Goal: Complete application form

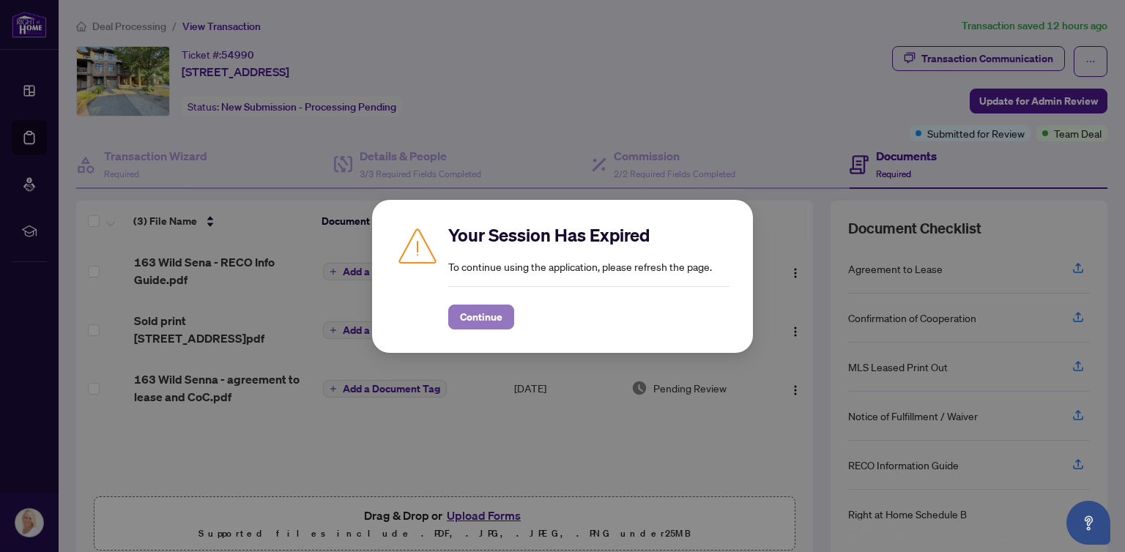
click at [465, 320] on span "Continue" at bounding box center [481, 316] width 42 height 23
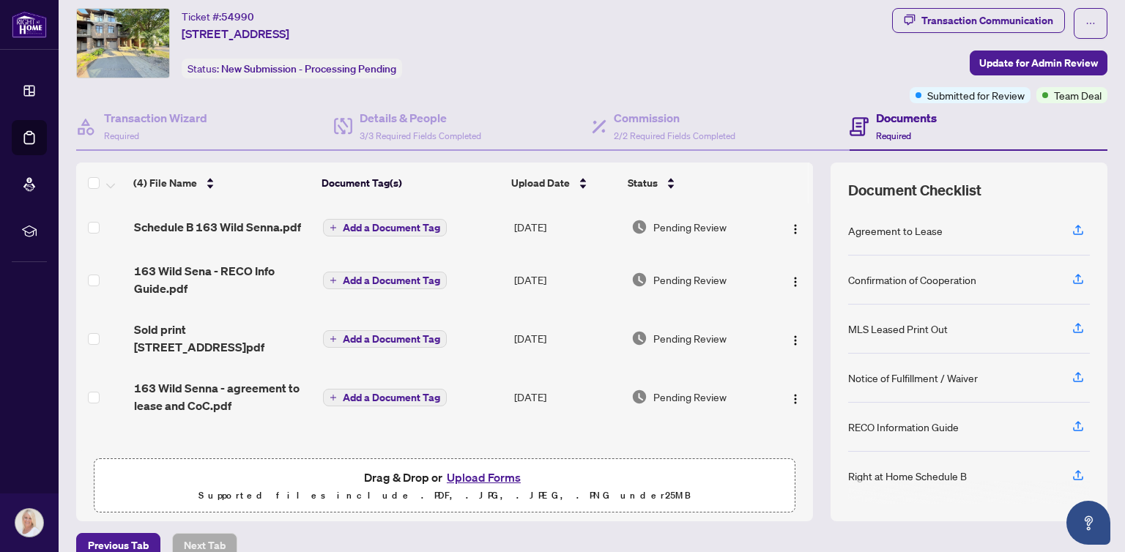
scroll to position [59, 0]
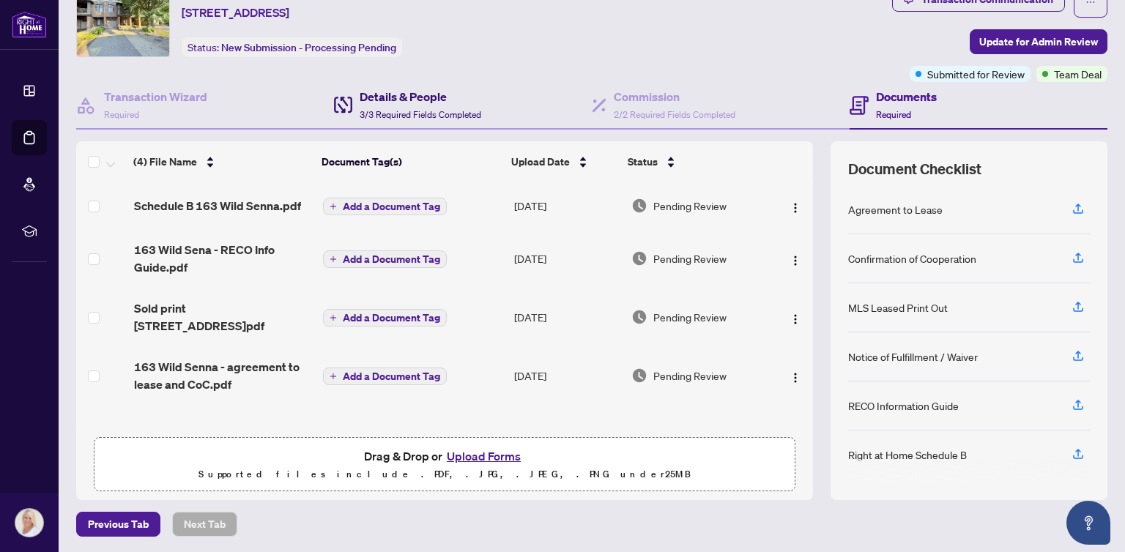
click at [385, 103] on h4 "Details & People" at bounding box center [421, 97] width 122 height 18
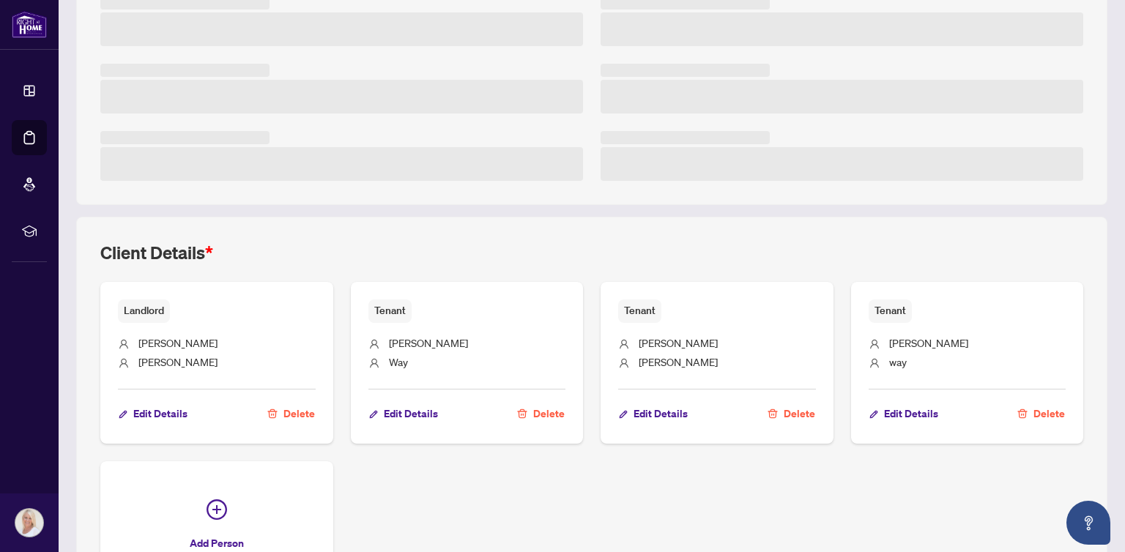
scroll to position [352, 0]
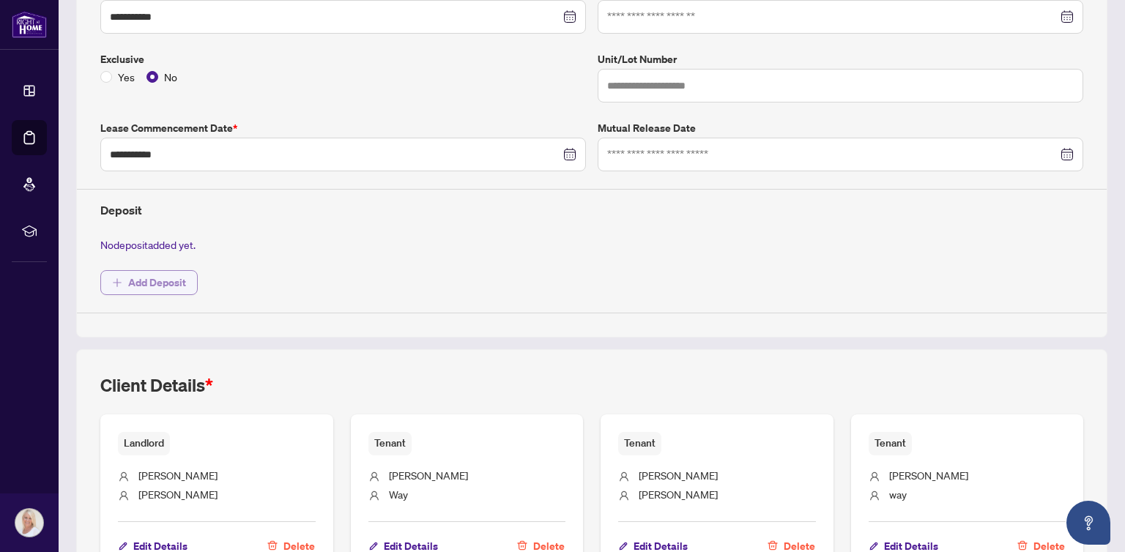
click at [158, 273] on span "Add Deposit" at bounding box center [157, 282] width 58 height 23
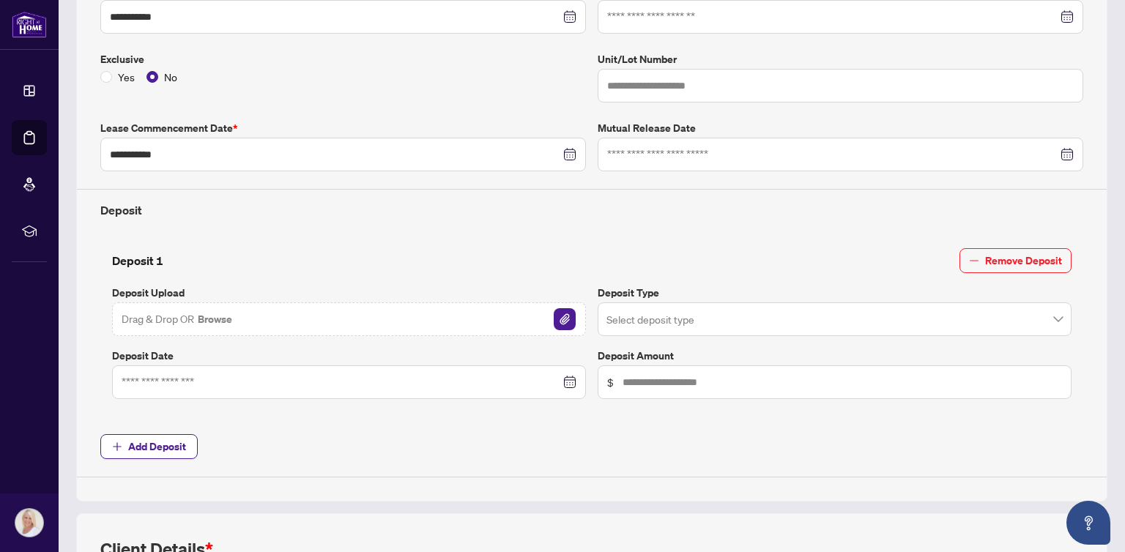
click at [325, 318] on div "Drag & Drop OR Browse" at bounding box center [349, 319] width 474 height 34
click at [554, 314] on img "button" at bounding box center [565, 319] width 22 height 22
click at [632, 376] on input "text" at bounding box center [842, 382] width 439 height 16
type input "*****"
click at [683, 316] on input "search" at bounding box center [827, 321] width 443 height 32
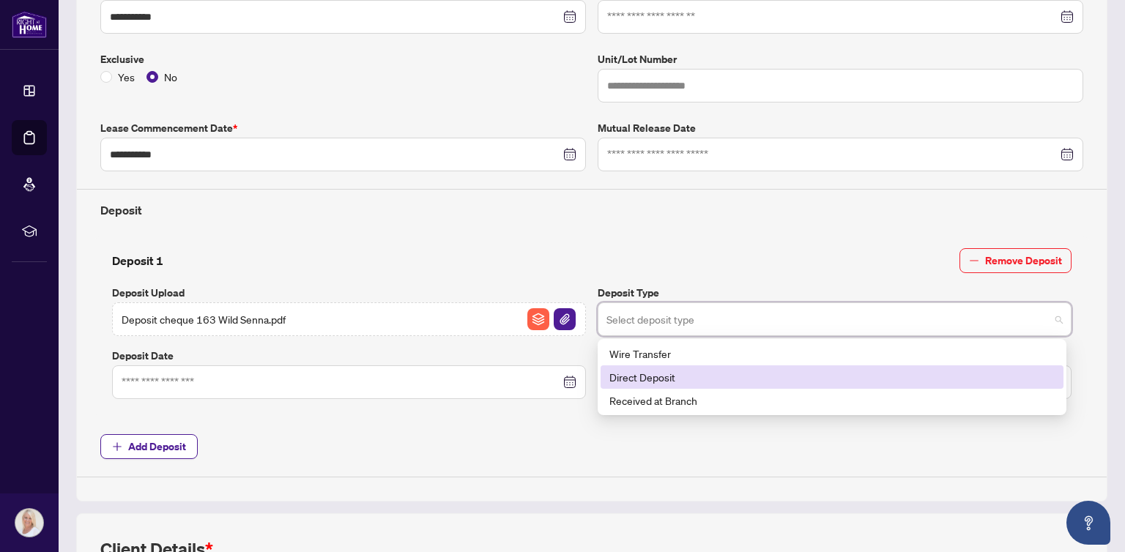
click at [650, 379] on div "Direct Deposit" at bounding box center [831, 377] width 445 height 16
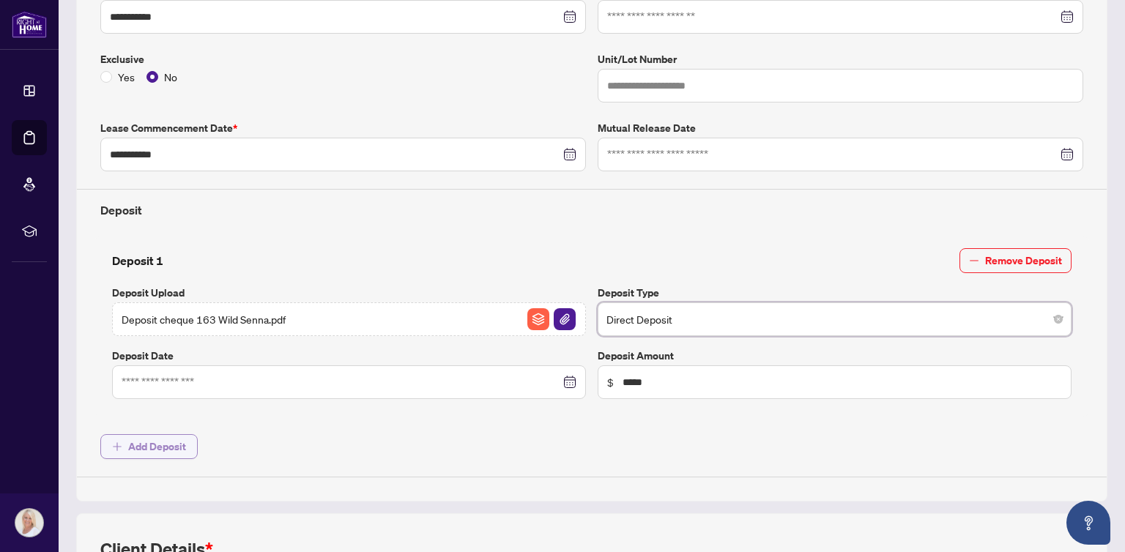
click at [132, 439] on span "Add Deposit" at bounding box center [157, 446] width 58 height 23
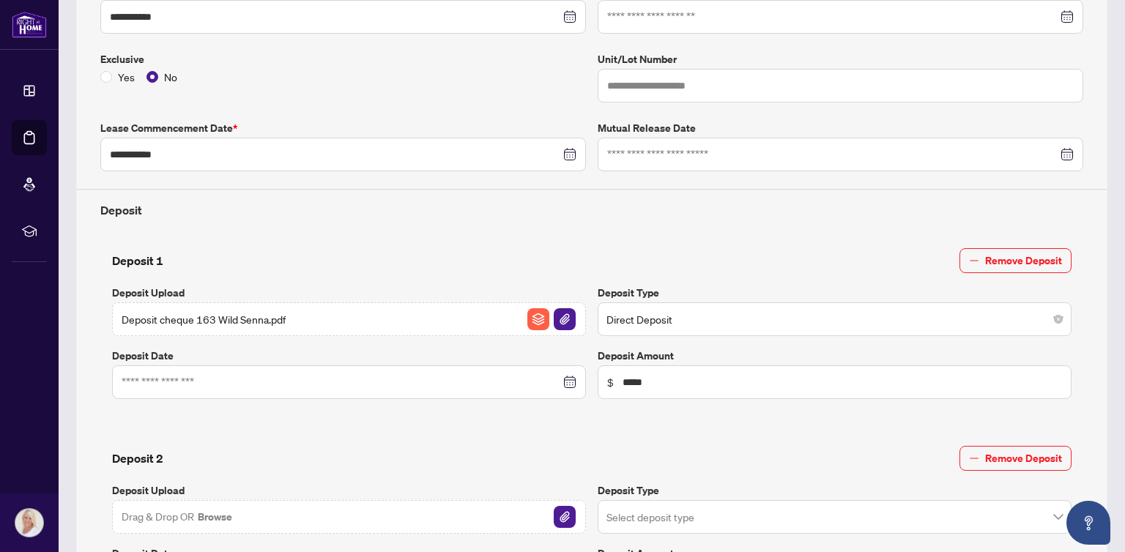
scroll to position [499, 0]
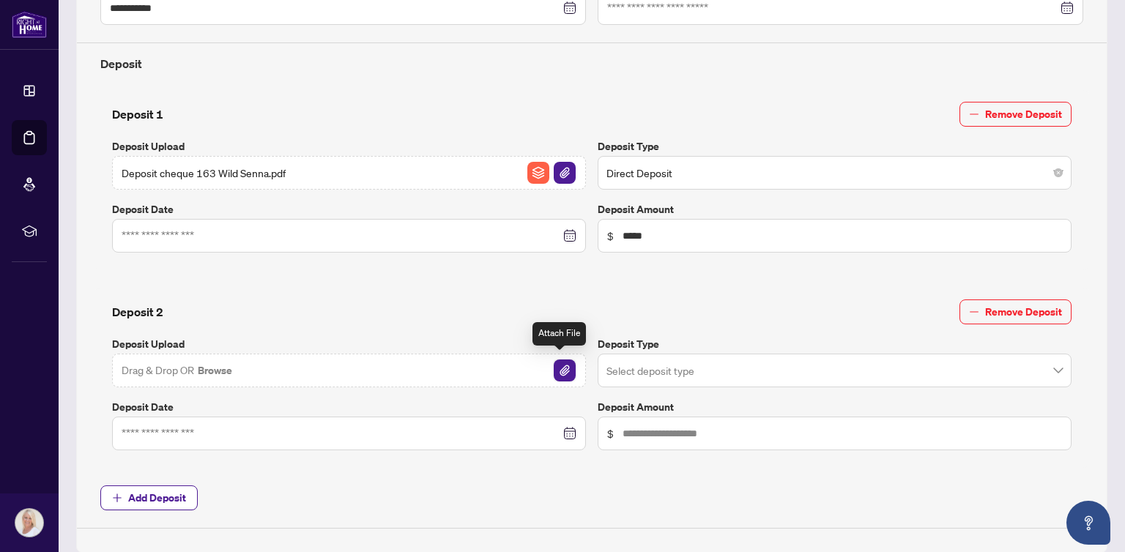
click at [557, 367] on img "button" at bounding box center [565, 371] width 22 height 22
click at [563, 228] on div at bounding box center [349, 236] width 455 height 16
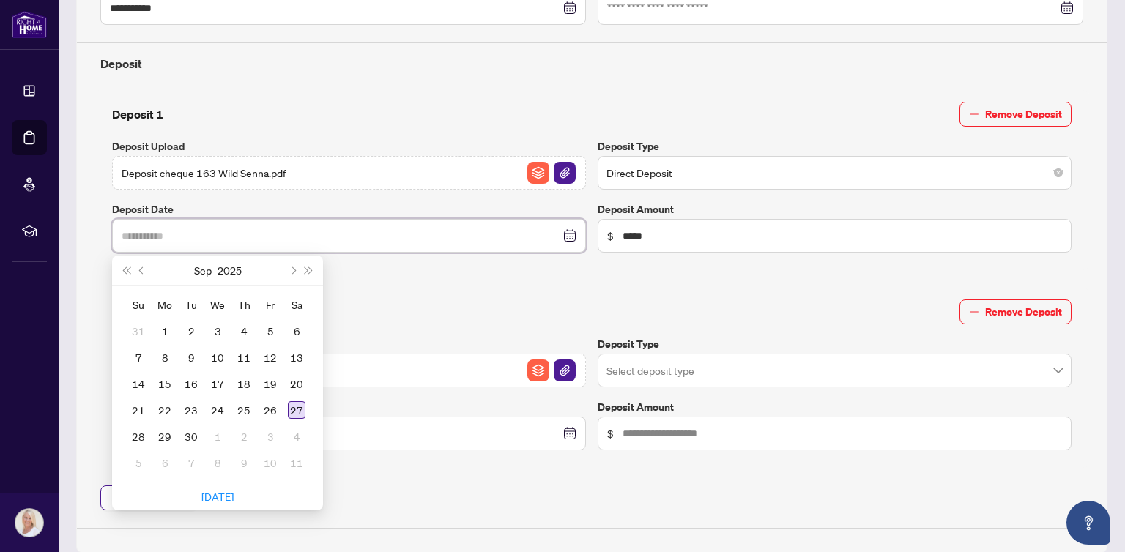
type input "**********"
click at [298, 404] on div "27" at bounding box center [297, 410] width 18 height 18
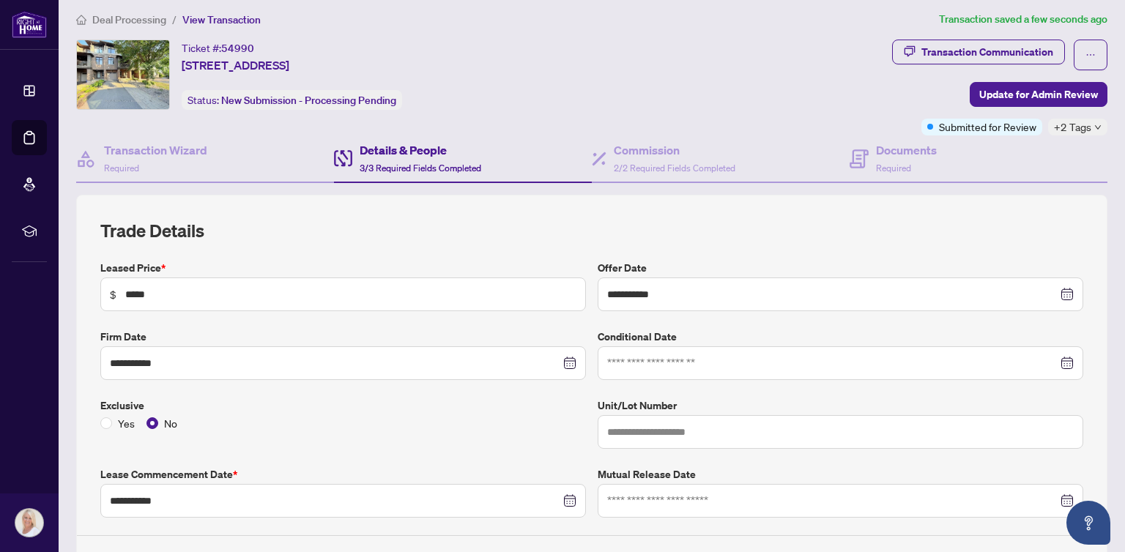
scroll to position [0, 0]
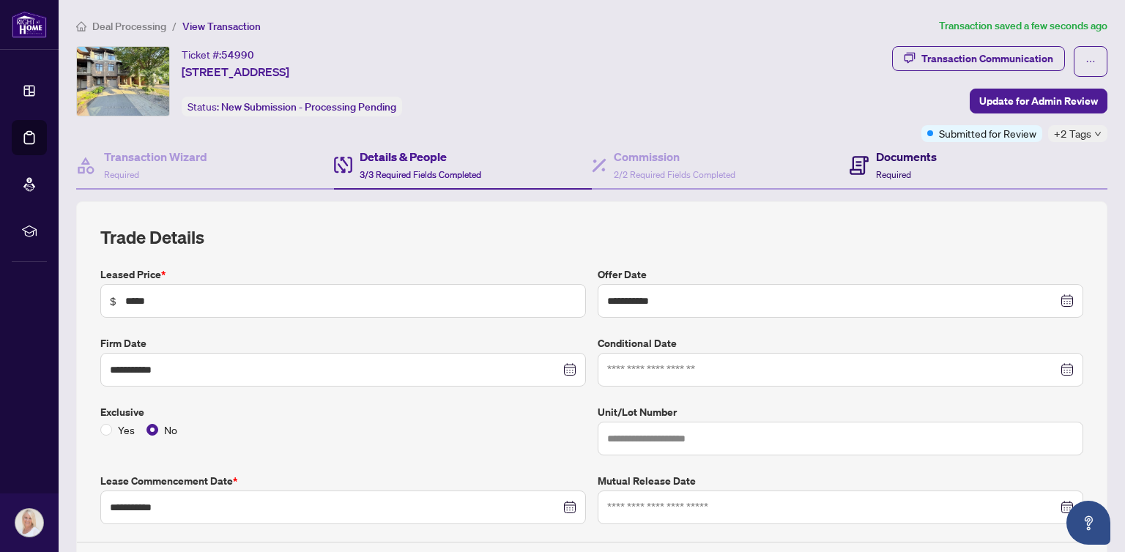
click at [886, 161] on h4 "Documents" at bounding box center [906, 157] width 61 height 18
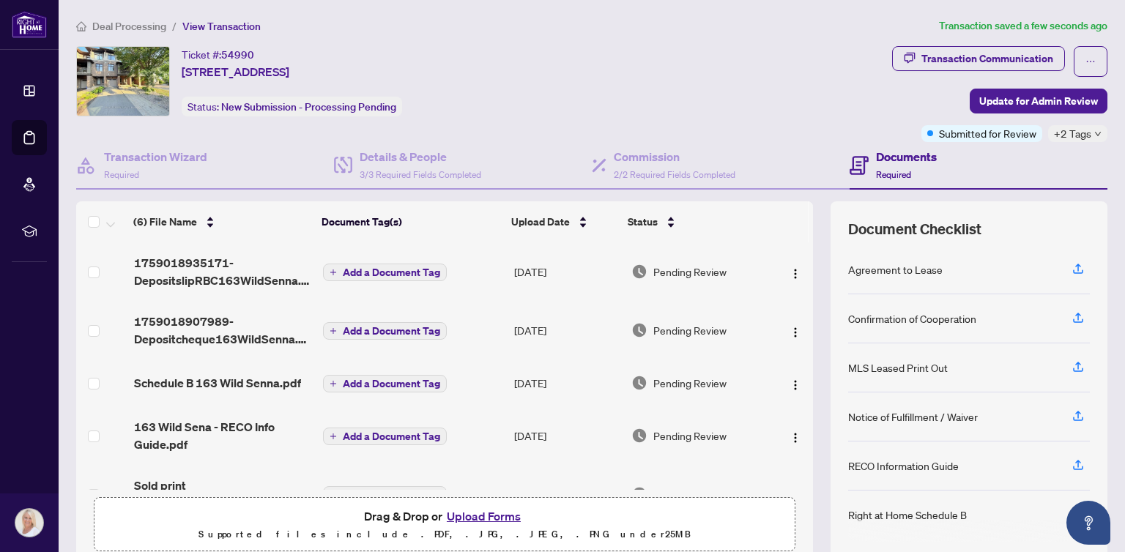
click at [480, 516] on button "Upload Forms" at bounding box center [483, 516] width 83 height 19
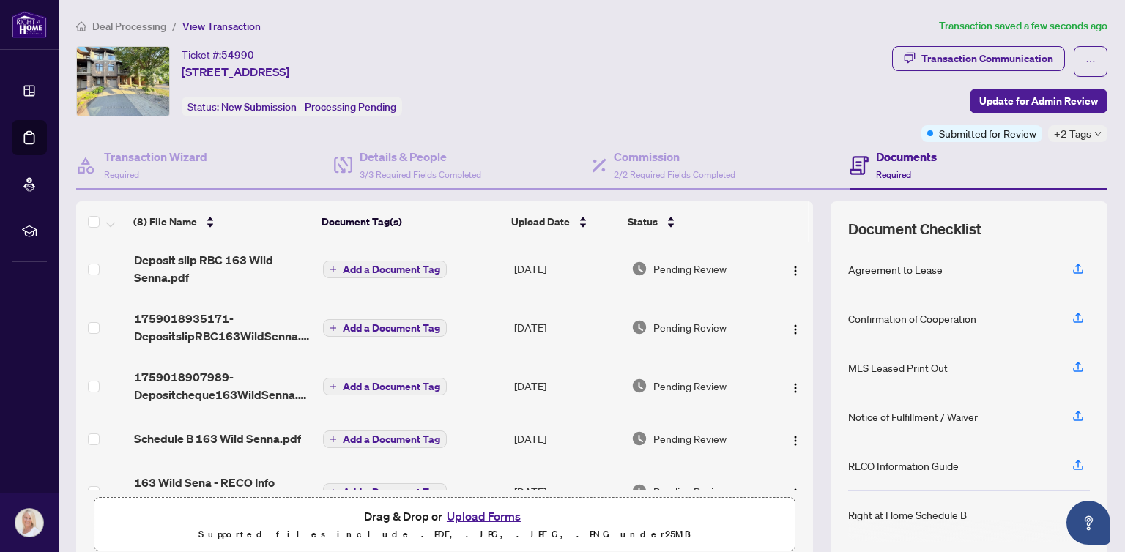
scroll to position [214, 0]
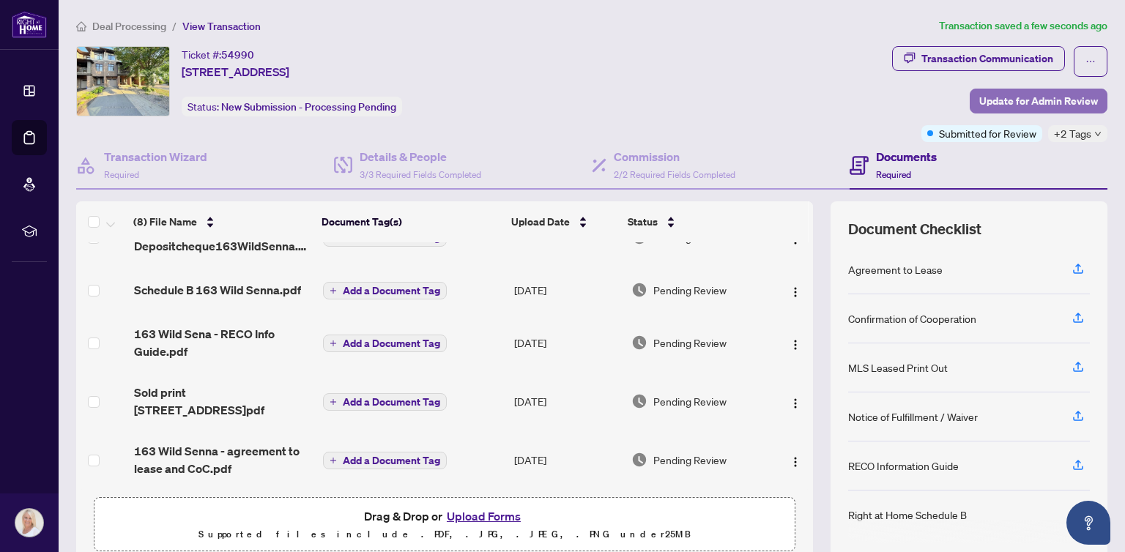
click at [1014, 101] on span "Update for Admin Review" at bounding box center [1038, 100] width 119 height 23
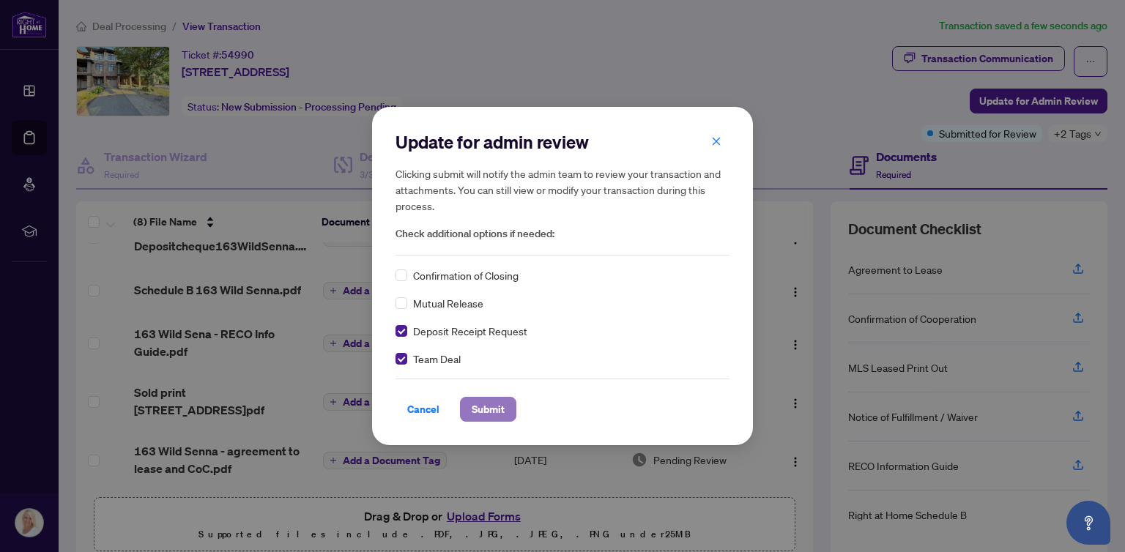
click at [493, 407] on span "Submit" at bounding box center [488, 409] width 33 height 23
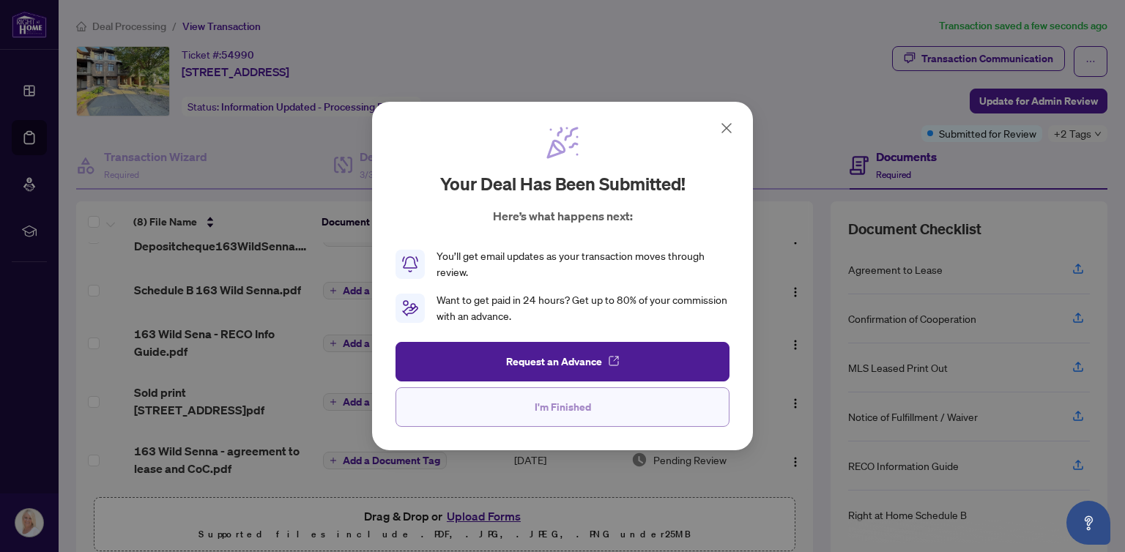
click at [582, 406] on span "I'm Finished" at bounding box center [563, 407] width 56 height 23
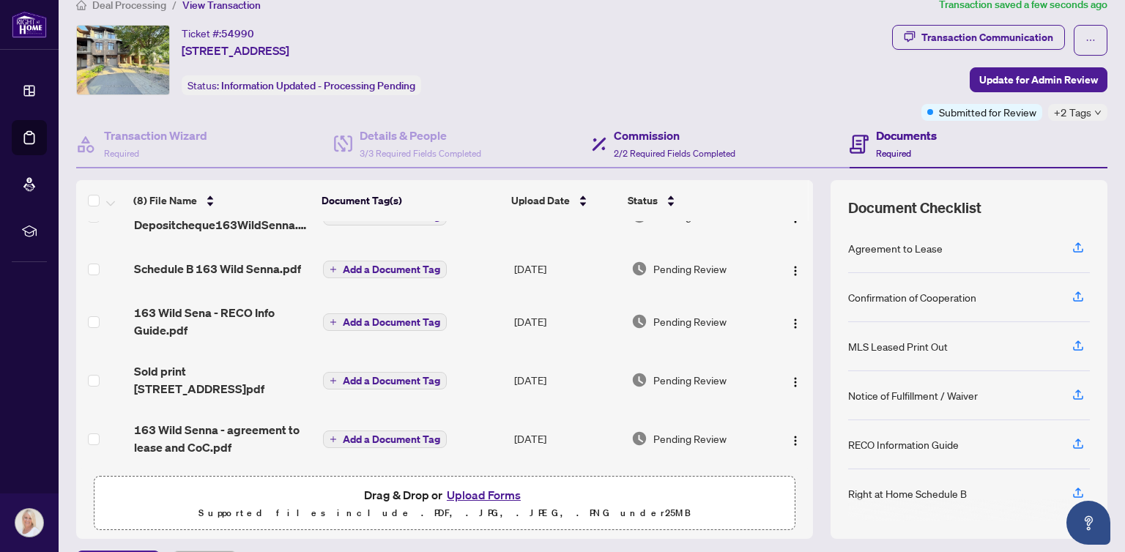
scroll to position [60, 0]
